Goal: Find specific page/section: Find specific page/section

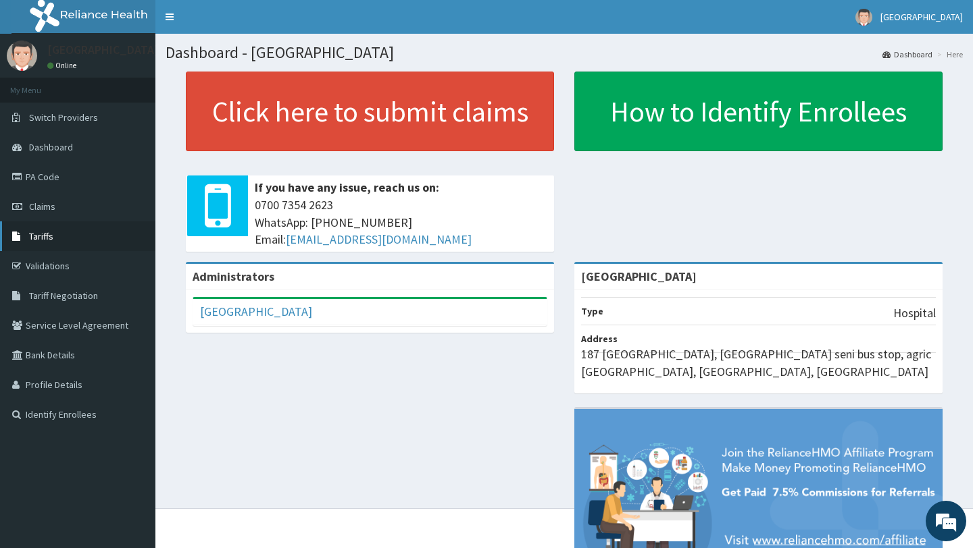
click at [52, 239] on span "Tariffs" at bounding box center [41, 236] width 24 height 12
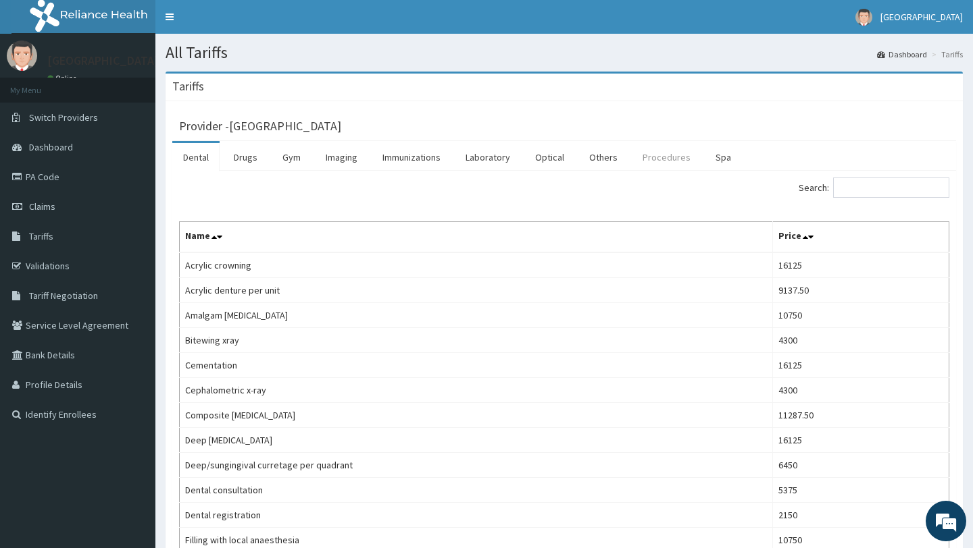
click at [660, 159] on link "Procedures" at bounding box center [667, 157] width 70 height 28
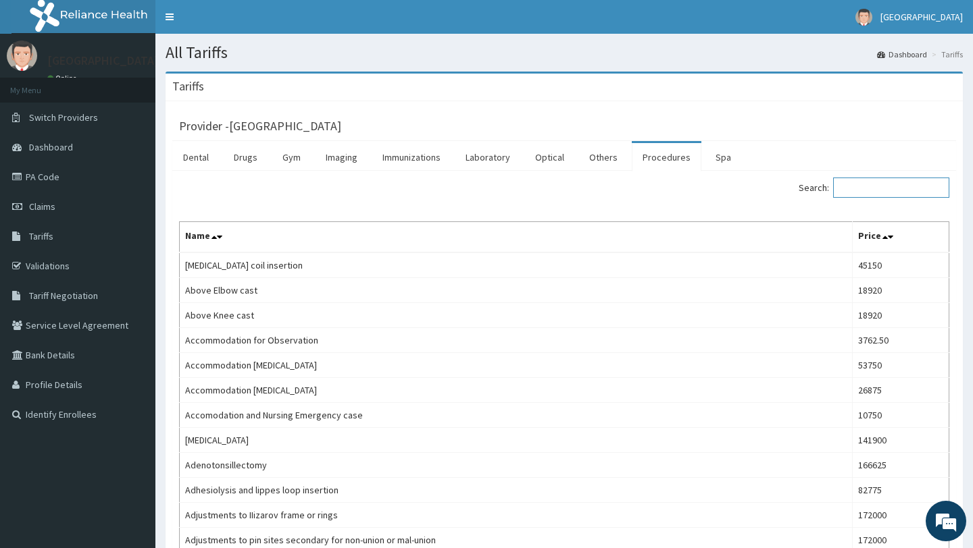
click at [882, 189] on input "Search:" at bounding box center [891, 188] width 116 height 20
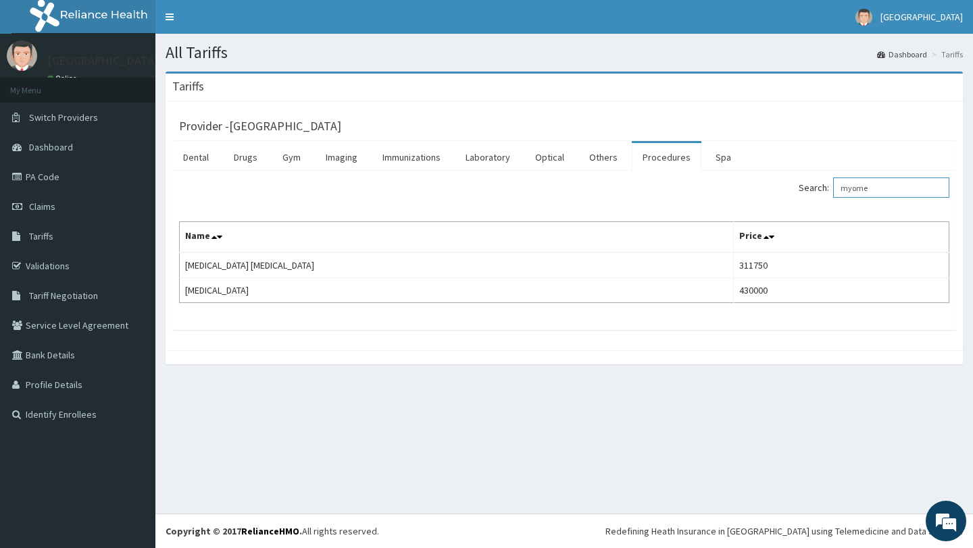
type input "myome"
